Goal: Task Accomplishment & Management: Complete application form

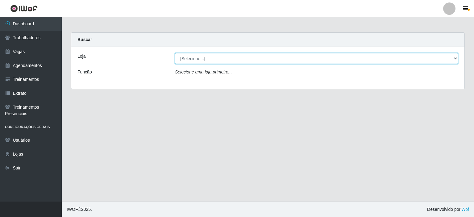
click at [226, 57] on select "[Selecione...] Iskisita Atakado - Alecrim Iskisita Atakado - Centro de Distribu…" at bounding box center [317, 58] width 284 height 11
select select "430"
click at [175, 53] on select "[Selecione...] Iskisita Atakado - Alecrim Iskisita Atakado - Centro de Distribu…" at bounding box center [317, 58] width 284 height 11
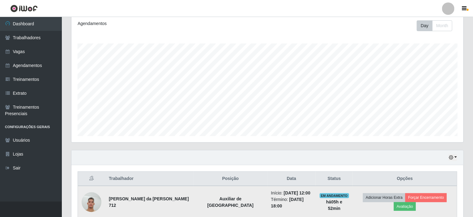
scroll to position [146, 0]
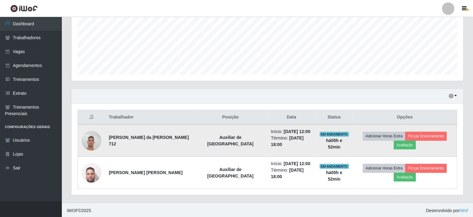
click at [92, 139] on img at bounding box center [92, 141] width 20 height 26
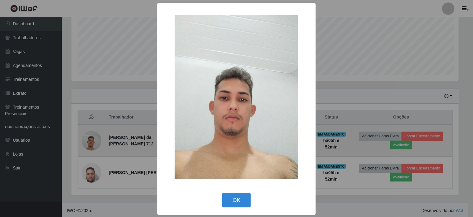
scroll to position [128, 389]
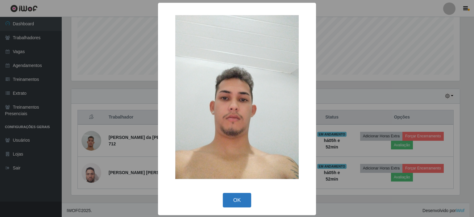
click at [232, 200] on button "OK" at bounding box center [237, 200] width 29 height 15
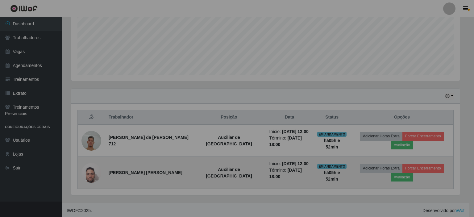
scroll to position [128, 392]
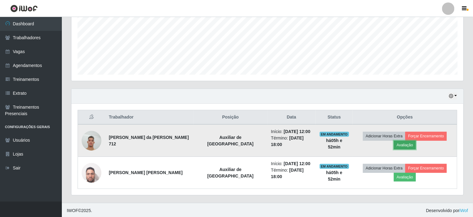
click at [397, 145] on button "Avaliação" at bounding box center [404, 145] width 22 height 9
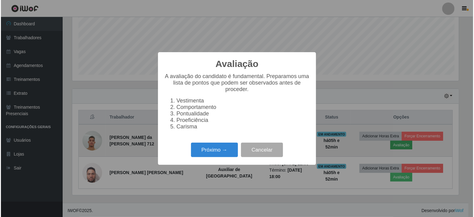
scroll to position [128, 389]
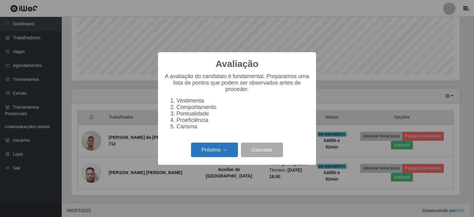
click at [216, 151] on button "Próximo →" at bounding box center [214, 150] width 47 height 15
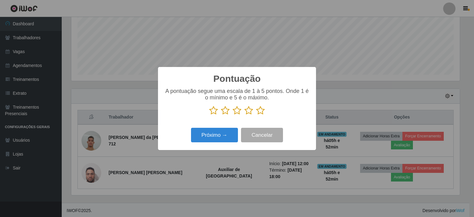
click at [250, 111] on icon at bounding box center [249, 110] width 9 height 9
click at [245, 115] on input "radio" at bounding box center [245, 115] width 0 height 0
click at [217, 135] on button "Próximo →" at bounding box center [214, 135] width 47 height 15
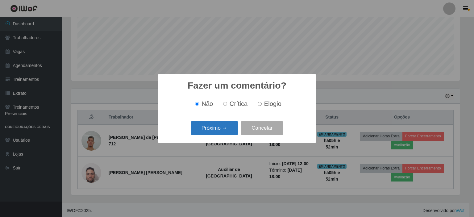
click at [224, 130] on button "Próximo →" at bounding box center [214, 128] width 47 height 15
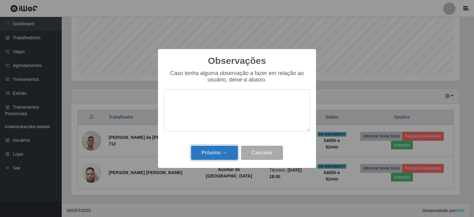
click at [223, 149] on button "Próximo →" at bounding box center [214, 153] width 47 height 15
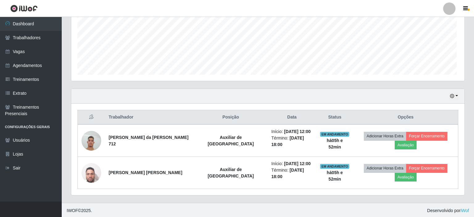
scroll to position [128, 392]
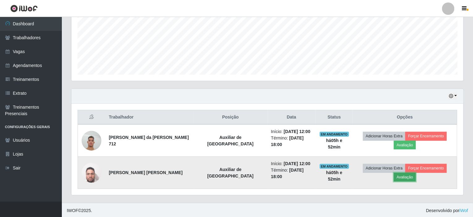
click at [405, 176] on button "Avaliação" at bounding box center [404, 177] width 22 height 9
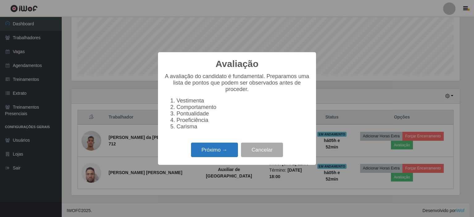
click at [219, 148] on button "Próximo →" at bounding box center [214, 150] width 47 height 15
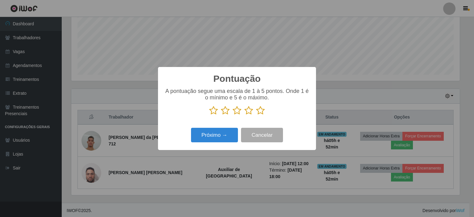
scroll to position [308711, 308450]
click at [236, 109] on icon at bounding box center [237, 110] width 9 height 9
click at [233, 115] on input "radio" at bounding box center [233, 115] width 0 height 0
click at [226, 131] on button "Próximo →" at bounding box center [214, 135] width 47 height 15
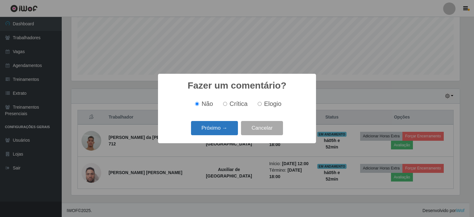
click at [227, 127] on button "Próximo →" at bounding box center [214, 128] width 47 height 15
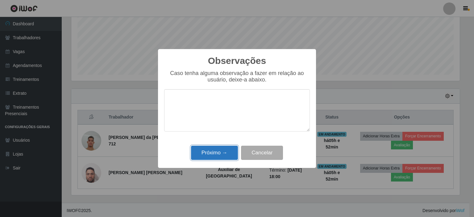
click at [227, 151] on button "Próximo →" at bounding box center [214, 153] width 47 height 15
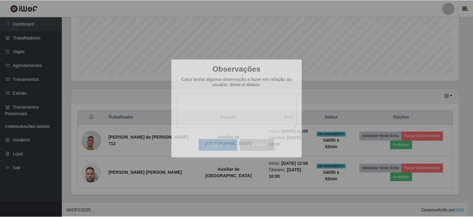
scroll to position [128, 392]
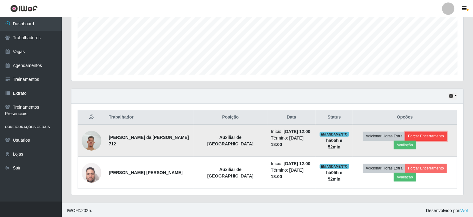
click at [416, 135] on button "Forçar Encerramento" at bounding box center [425, 136] width 41 height 9
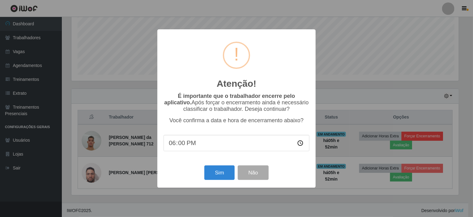
scroll to position [128, 389]
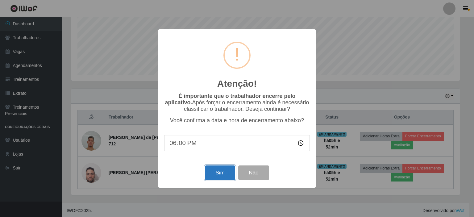
click at [227, 174] on button "Sim" at bounding box center [220, 173] width 30 height 15
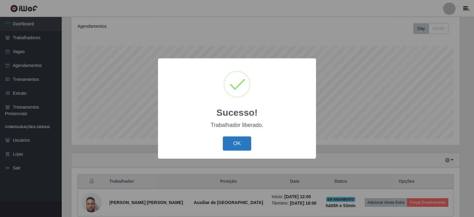
click at [242, 140] on button "OK" at bounding box center [237, 144] width 29 height 15
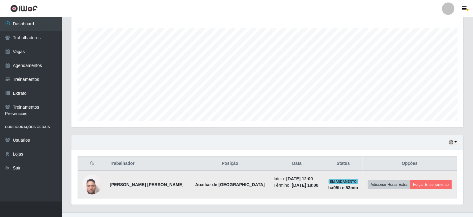
scroll to position [109, 0]
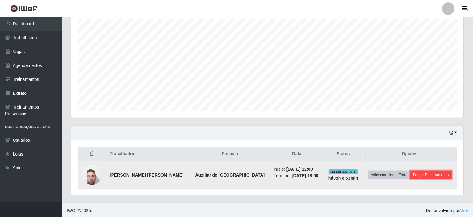
click at [429, 175] on button "Forçar Encerramento" at bounding box center [430, 175] width 41 height 9
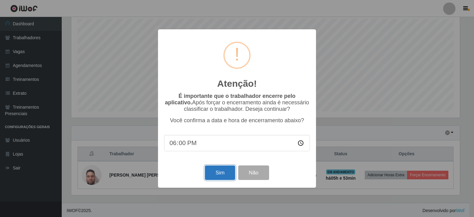
click at [224, 172] on button "Sim" at bounding box center [220, 173] width 30 height 15
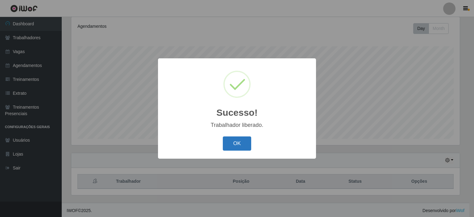
click at [245, 144] on button "OK" at bounding box center [237, 144] width 29 height 15
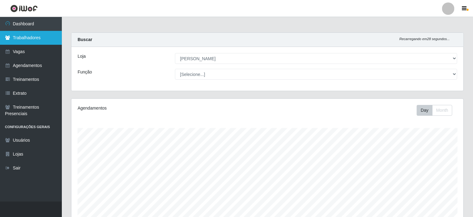
click at [27, 39] on link "Trabalhadores" at bounding box center [31, 38] width 62 height 14
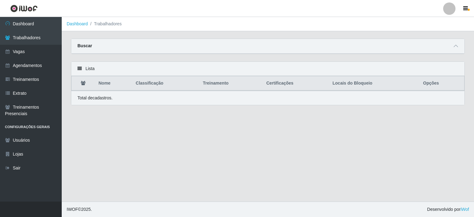
click at [214, 56] on div "Carregando... Buscar Nome Confirmar" at bounding box center [267, 50] width 403 height 23
click at [45, 61] on link "Agendamentos" at bounding box center [31, 66] width 62 height 14
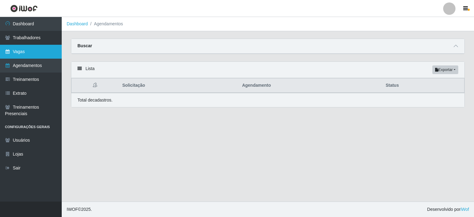
click at [35, 49] on link "Vagas" at bounding box center [31, 52] width 62 height 14
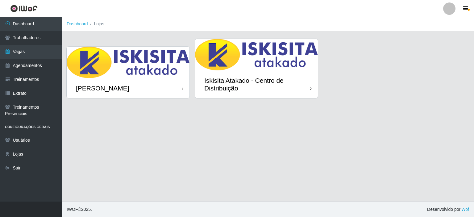
click at [166, 76] on img at bounding box center [128, 63] width 123 height 32
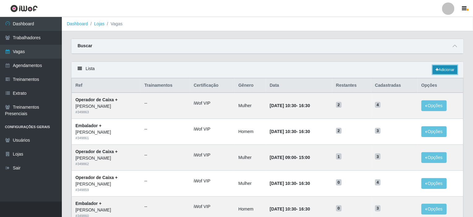
click at [441, 68] on link "Adicionar" at bounding box center [444, 69] width 24 height 9
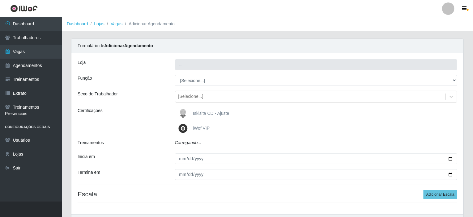
type input "[PERSON_NAME]"
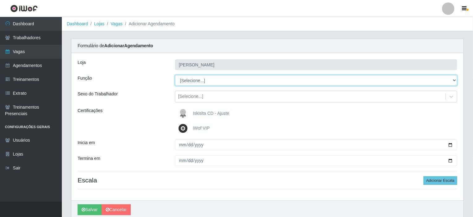
click at [211, 81] on select "[Selecione...] Auxiliar de Estacionamento Auxiliar de Estacionamento + Auxiliar…" at bounding box center [316, 80] width 282 height 11
select select "75"
click at [175, 75] on select "[Selecione...] Auxiliar de Estacionamento Auxiliar de Estacionamento + Auxiliar…" at bounding box center [316, 80] width 282 height 11
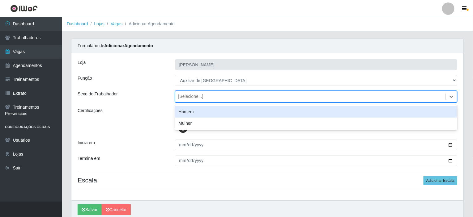
click at [205, 95] on div "[Selecione...]" at bounding box center [310, 97] width 270 height 10
click at [194, 113] on div "Homem" at bounding box center [316, 111] width 282 height 11
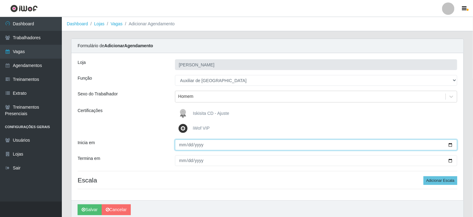
click at [183, 147] on input "Inicia em" at bounding box center [316, 145] width 282 height 11
type input "2025-10-10"
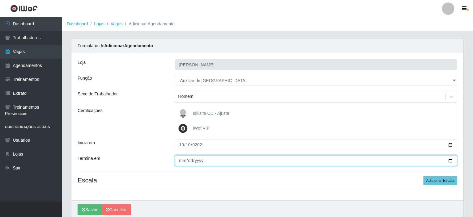
click at [208, 160] on input "Termina em" at bounding box center [316, 160] width 282 height 11
type input "2025-10-10"
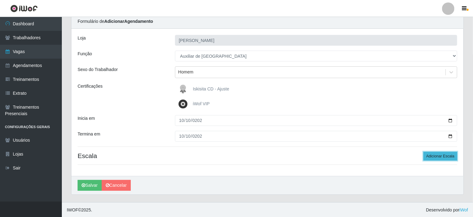
click at [435, 158] on button "Adicionar Escala" at bounding box center [440, 156] width 34 height 9
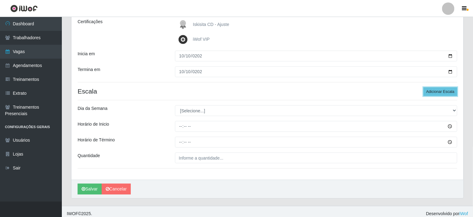
scroll to position [93, 0]
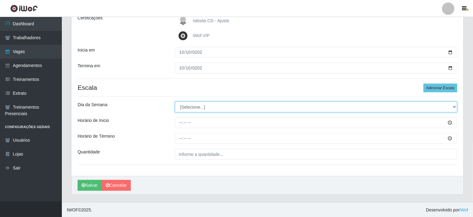
click at [206, 108] on select "[Selecione...] Segunda Terça Quarta Quinta Sexta Sábado Domingo" at bounding box center [316, 107] width 282 height 11
select select "5"
click at [175, 102] on select "[Selecione...] Segunda Terça Quarta Quinta Sexta Sábado Domingo" at bounding box center [316, 107] width 282 height 11
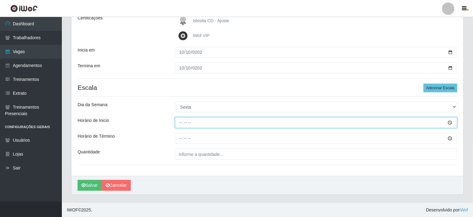
click at [183, 122] on input "Horário de Inicio" at bounding box center [316, 122] width 282 height 11
type input "10:00"
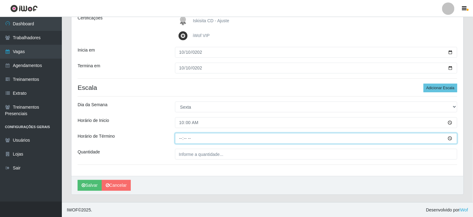
click at [181, 139] on input "Horário de Término" at bounding box center [316, 138] width 282 height 11
type input "16:00"
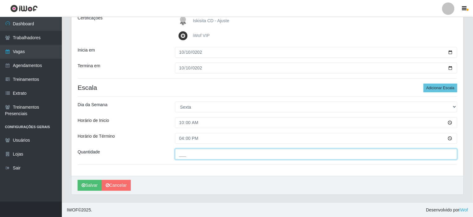
click at [232, 158] on input "___" at bounding box center [316, 154] width 282 height 11
type input "2__"
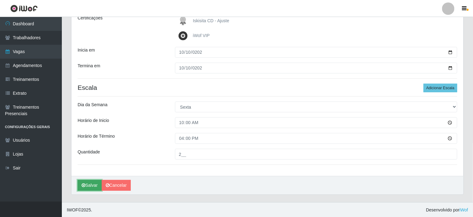
click at [87, 185] on button "Salvar" at bounding box center [90, 185] width 24 height 11
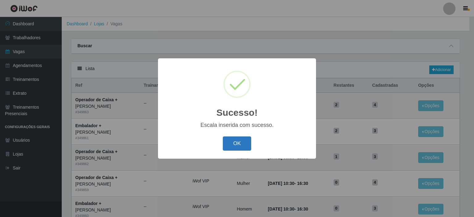
click at [235, 147] on button "OK" at bounding box center [237, 144] width 29 height 15
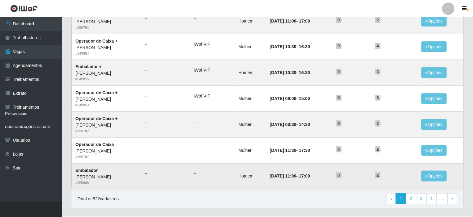
scroll to position [304, 0]
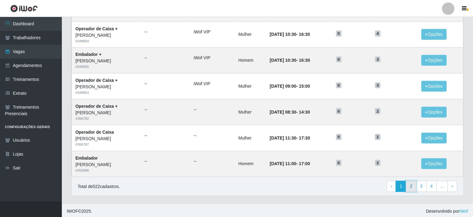
click at [413, 185] on link "2" at bounding box center [411, 186] width 11 height 11
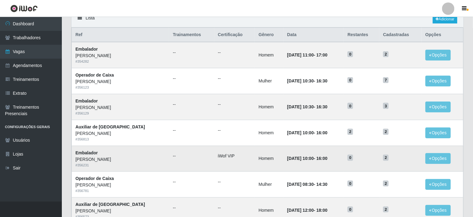
scroll to position [62, 0]
